Goal: Find specific page/section: Find specific page/section

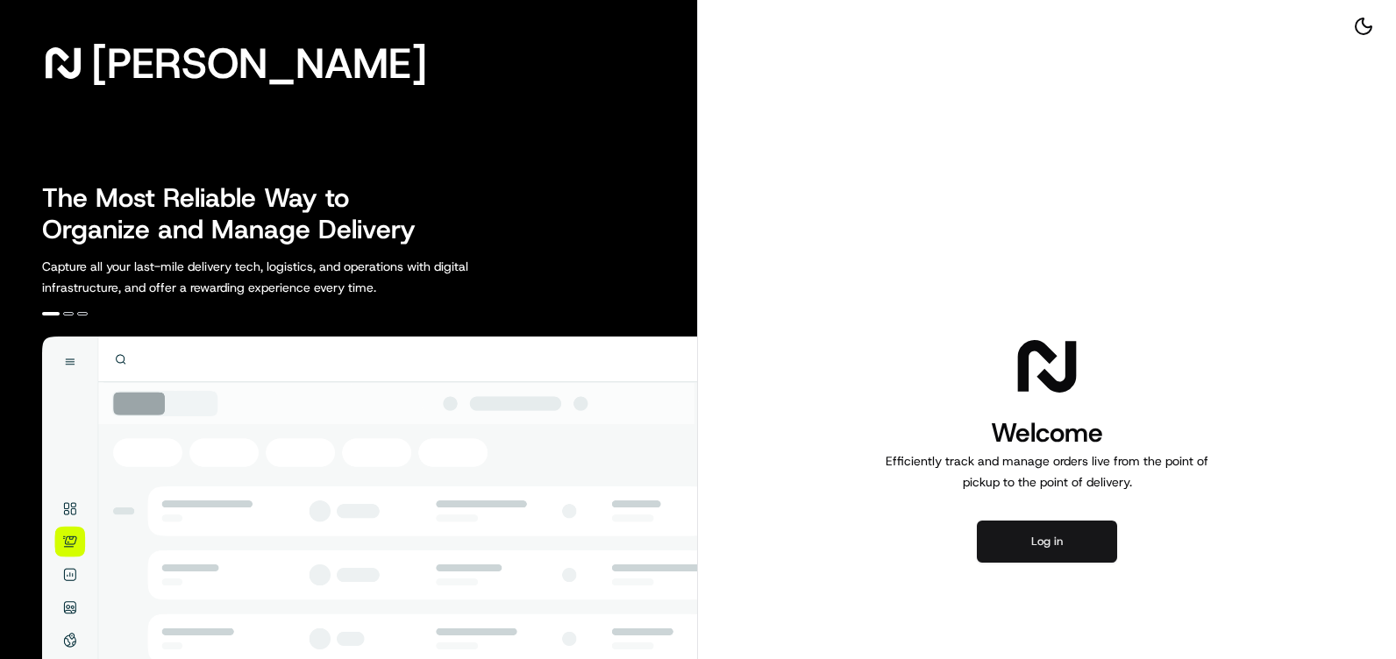
click at [1023, 530] on button "Log in" at bounding box center [1047, 542] width 140 height 42
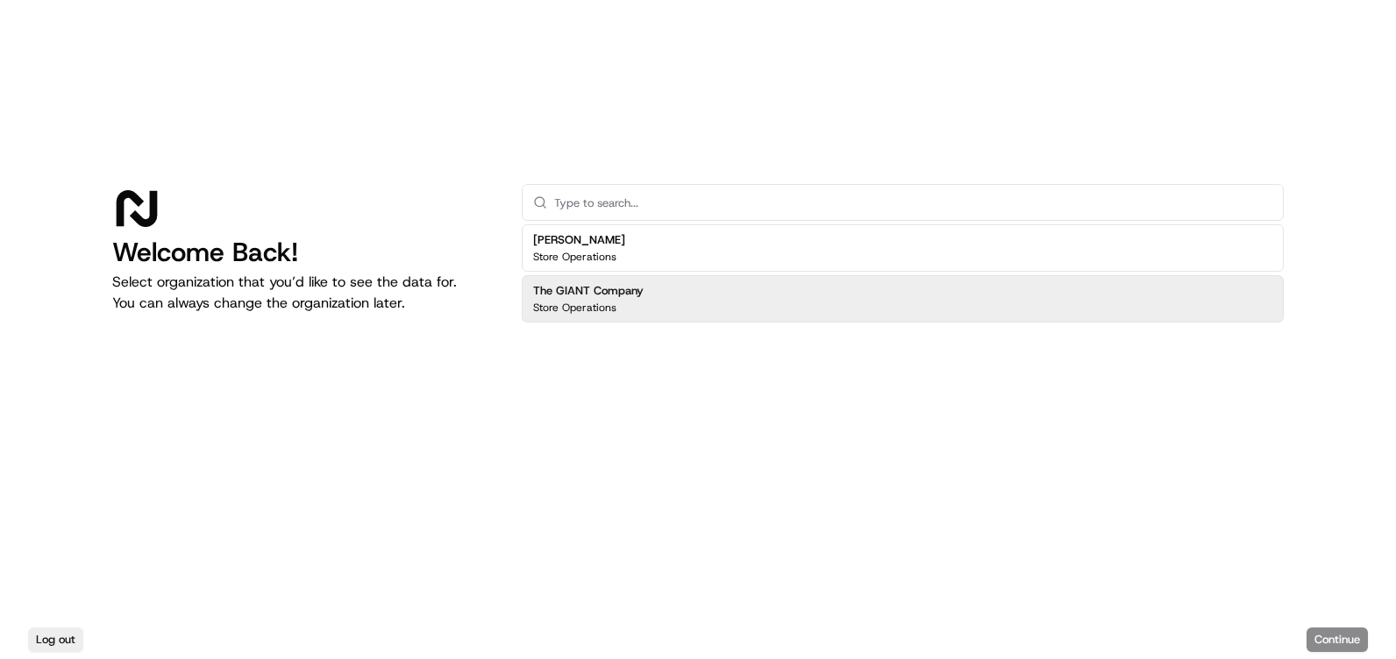
click at [743, 280] on div "The GIANT Company Store Operations" at bounding box center [903, 298] width 762 height 47
click at [1317, 637] on button "Continue" at bounding box center [1337, 640] width 61 height 25
